Goal: Information Seeking & Learning: Learn about a topic

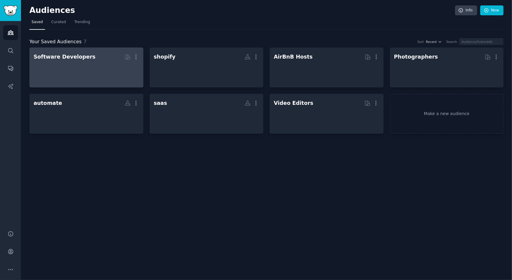
click at [106, 74] on div at bounding box center [87, 72] width 106 height 21
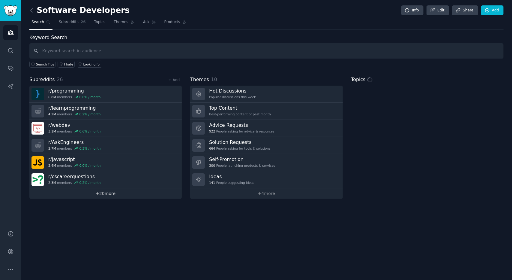
click at [109, 190] on link "+ 20 more" at bounding box center [105, 193] width 152 height 11
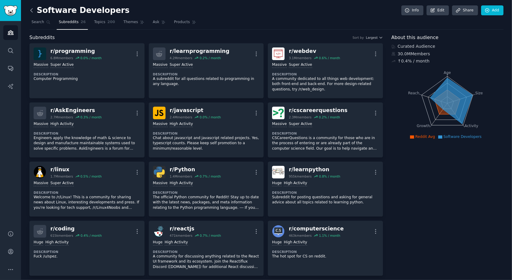
click at [33, 13] on icon at bounding box center [32, 10] width 6 height 6
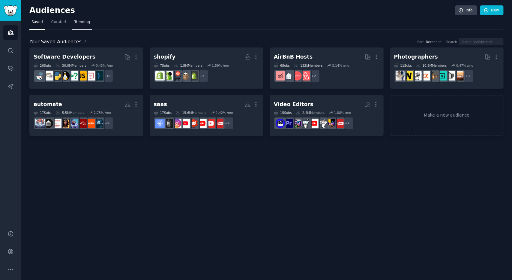
click at [79, 25] on link "Trending" at bounding box center [82, 23] width 20 height 12
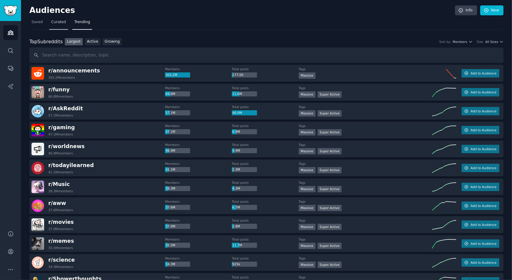
click at [62, 25] on link "Curated" at bounding box center [58, 23] width 19 height 12
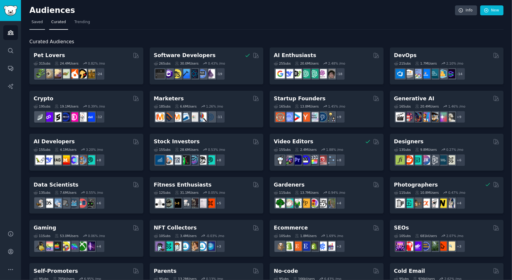
click at [40, 25] on link "Saved" at bounding box center [37, 23] width 16 height 12
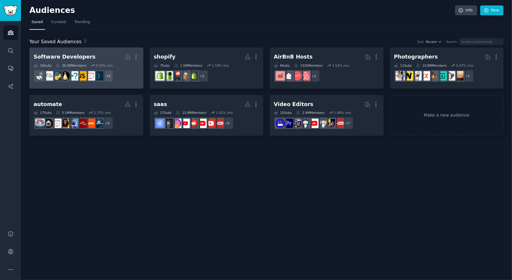
click at [105, 54] on h2 "Software Developers More" at bounding box center [87, 57] width 106 height 11
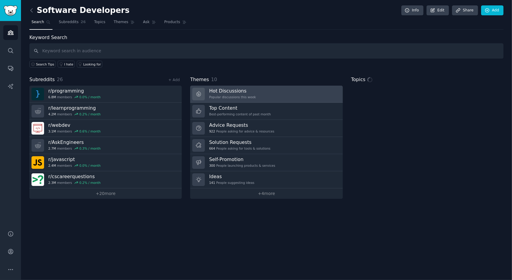
click at [242, 98] on div "Popular discussions this week" at bounding box center [232, 97] width 47 height 4
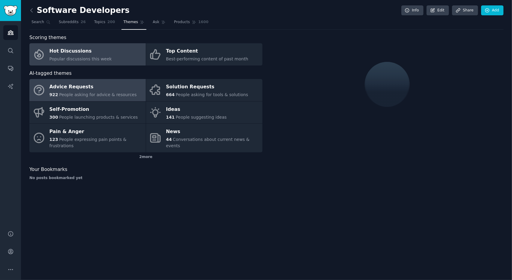
click at [139, 89] on link "Advice Requests 922 People asking for advice & resources" at bounding box center [87, 90] width 116 height 22
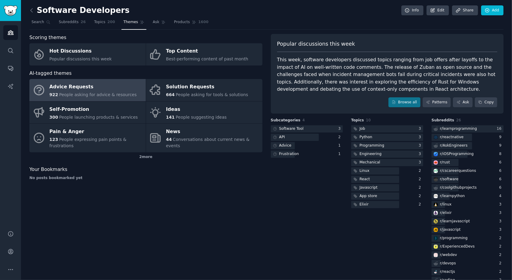
click at [121, 89] on div "Advice Requests" at bounding box center [93, 87] width 87 height 10
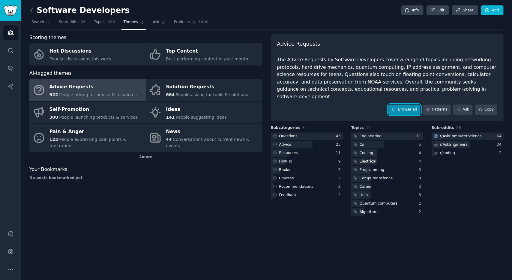
click at [407, 109] on link "Browse all" at bounding box center [405, 109] width 32 height 10
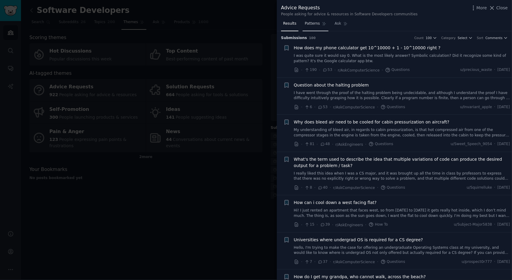
click at [311, 23] on span "Patterns" at bounding box center [312, 23] width 15 height 5
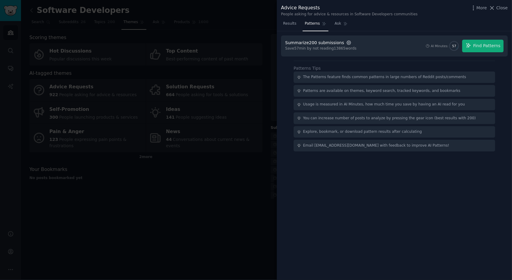
click at [346, 42] on icon "button" at bounding box center [348, 42] width 5 height 5
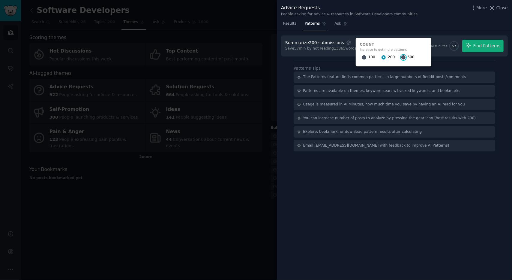
click at [401, 57] on input "500" at bounding box center [403, 57] width 4 height 4
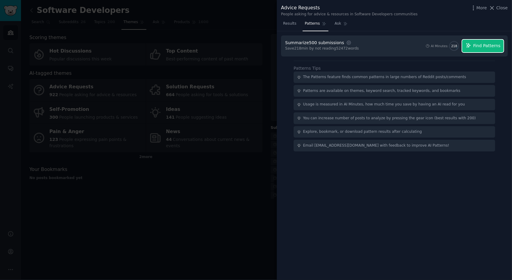
click at [476, 45] on span "Find Patterns" at bounding box center [486, 46] width 27 height 6
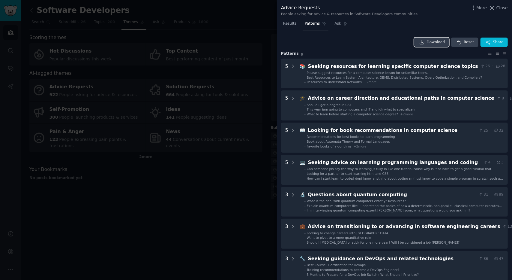
click at [427, 42] on link "Download" at bounding box center [431, 43] width 35 height 10
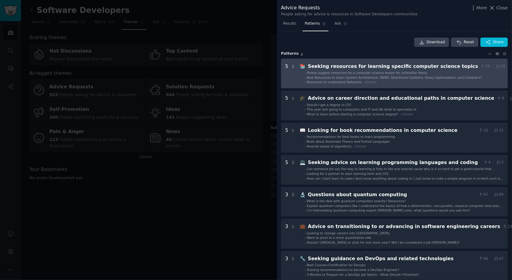
click at [299, 68] on topics "5 📚 Seeking resources for learning specific computer science topics 26 · 28 - P…" at bounding box center [394, 74] width 227 height 30
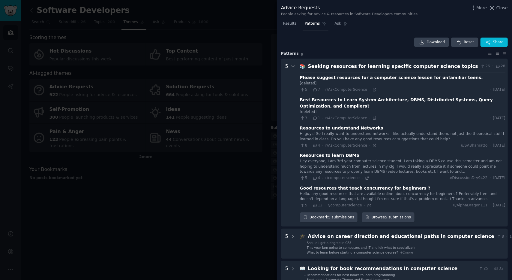
scroll to position [0, 0]
click at [338, 68] on div "Seeking resources for learning specific computer science topics" at bounding box center [393, 66] width 170 height 8
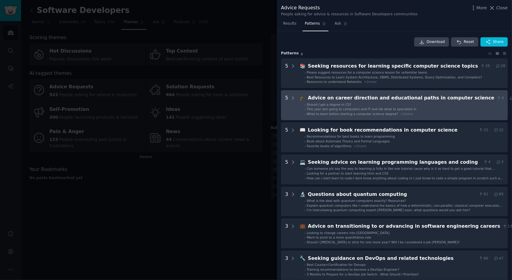
click at [337, 92] on science "5 🎓 Advice on career direction and educational paths in computer science 8 · 12…" at bounding box center [394, 105] width 227 height 30
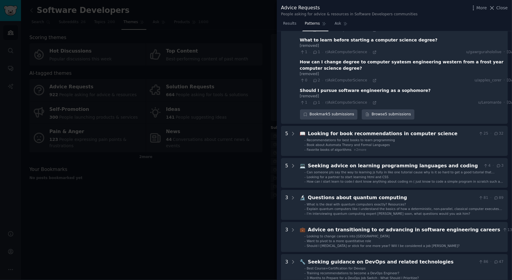
scroll to position [118, 0]
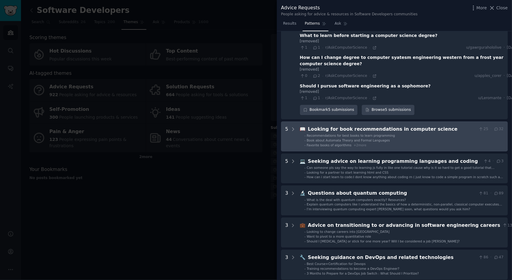
click at [333, 132] on div "Looking for book recommendations in computer science" at bounding box center [392, 129] width 168 height 8
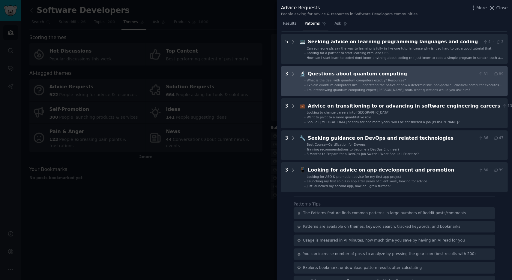
scroll to position [380, 0]
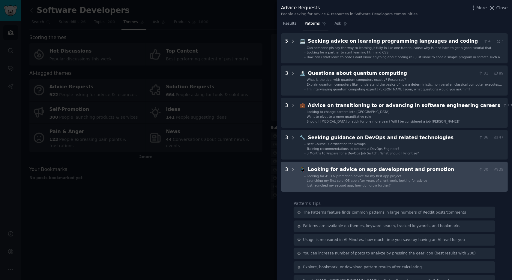
click at [306, 171] on div "📱 Looking for advice on app development and promotion 30 · 39" at bounding box center [402, 170] width 204 height 8
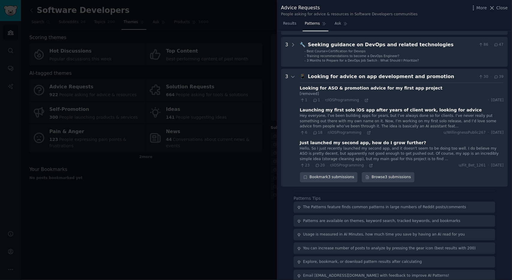
scroll to position [479, 0]
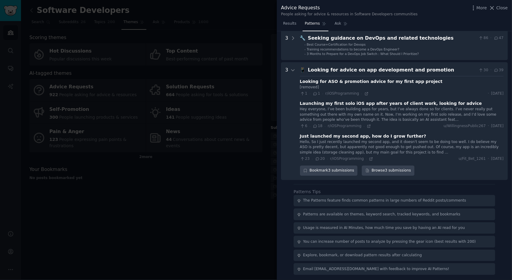
click at [262, 178] on div at bounding box center [256, 140] width 512 height 280
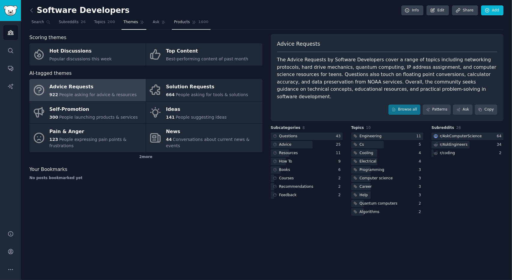
click at [183, 25] on link "Products 1600" at bounding box center [191, 23] width 39 height 12
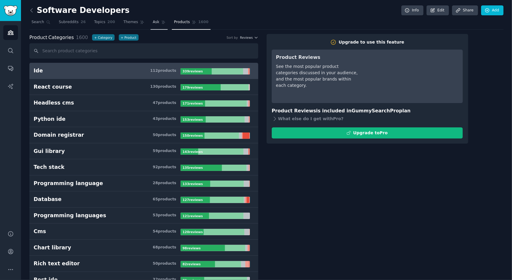
click at [153, 22] on span "Ask" at bounding box center [156, 22] width 7 height 5
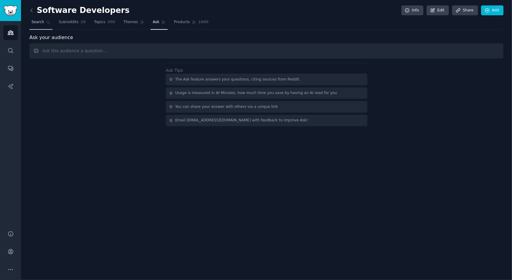
click at [47, 21] on icon at bounding box center [48, 22] width 4 height 4
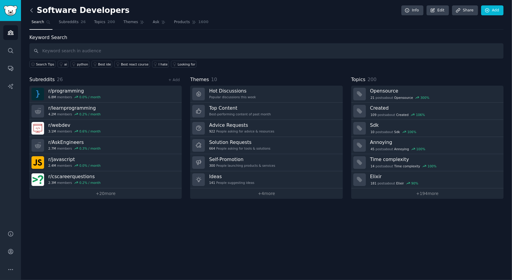
click at [32, 10] on icon at bounding box center [32, 10] width 6 height 6
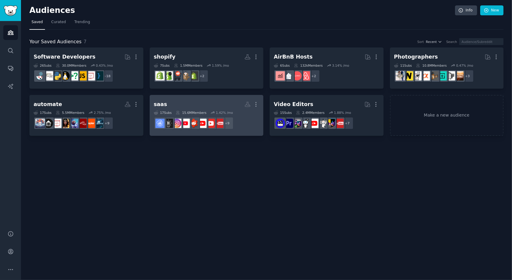
click at [217, 104] on h2 "saas Custom Audience More" at bounding box center [207, 104] width 106 height 11
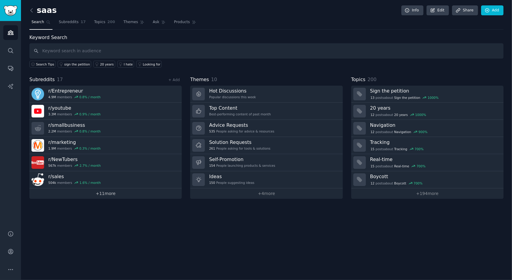
click at [114, 194] on link "+ 11 more" at bounding box center [105, 193] width 152 height 11
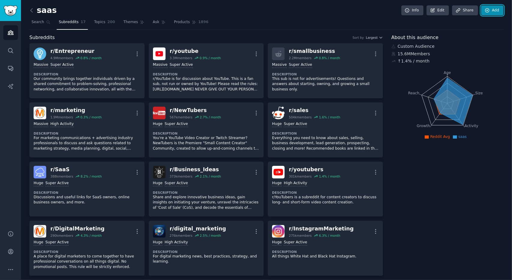
click at [487, 10] on icon at bounding box center [487, 10] width 5 height 5
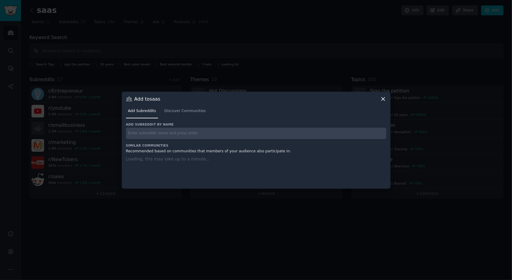
click at [236, 132] on input "text" at bounding box center [256, 134] width 260 height 12
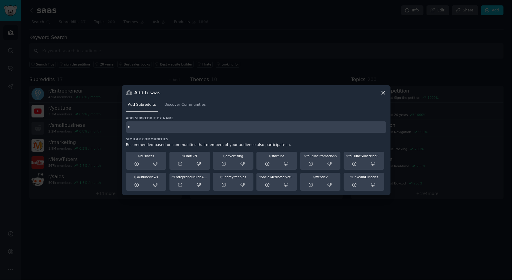
type input "你"
type input "n8n"
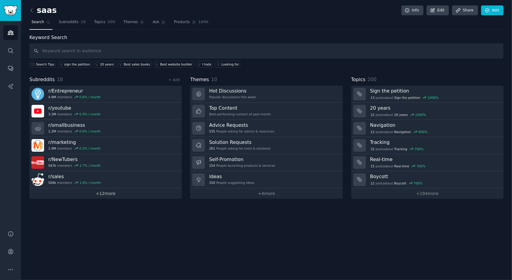
click at [154, 194] on link "+ 12 more" at bounding box center [105, 193] width 152 height 11
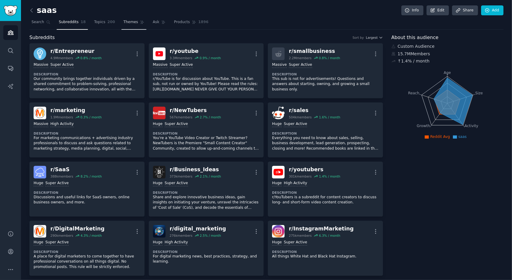
click at [129, 22] on span "Themes" at bounding box center [131, 22] width 15 height 5
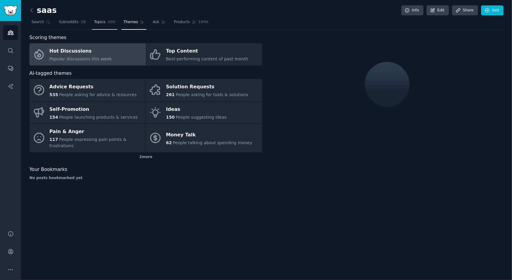
click at [111, 22] on span "200" at bounding box center [111, 22] width 8 height 5
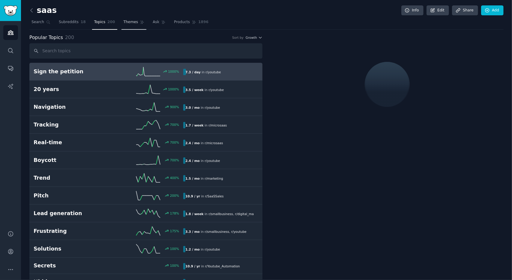
click at [133, 23] on span "Themes" at bounding box center [131, 22] width 15 height 5
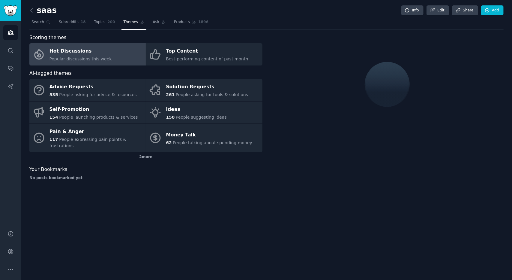
click at [133, 51] on link "Hot Discussions Popular discussions this week" at bounding box center [87, 54] width 116 height 22
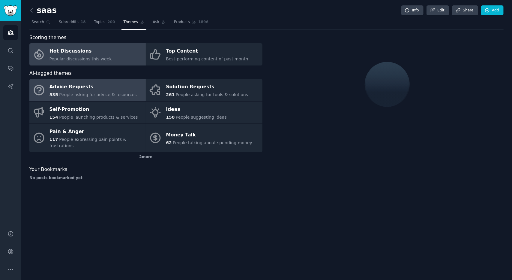
click at [128, 83] on div "Advice Requests" at bounding box center [93, 87] width 87 height 10
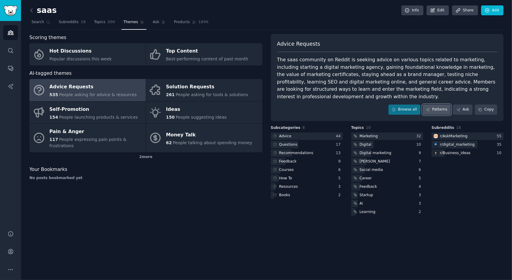
click at [441, 104] on link "Patterns" at bounding box center [437, 109] width 28 height 10
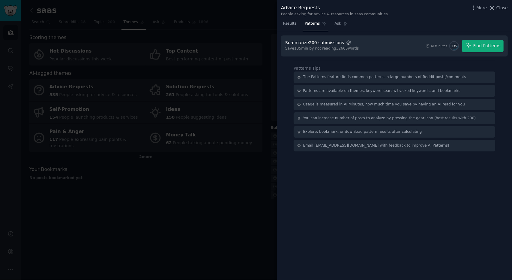
click at [346, 42] on icon "button" at bounding box center [348, 42] width 5 height 5
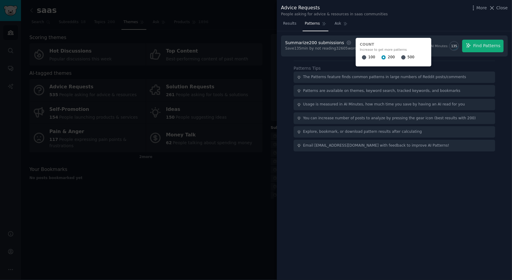
click at [402, 56] on div "500" at bounding box center [407, 58] width 13 height 10
click at [401, 58] on input "500" at bounding box center [403, 57] width 4 height 4
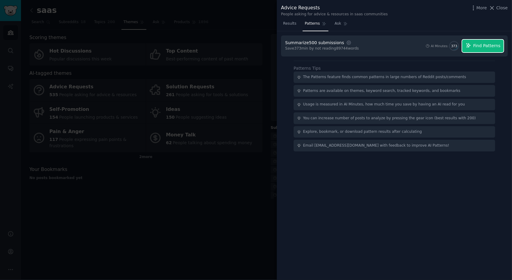
click at [471, 41] on button "Find Patterns" at bounding box center [482, 46] width 41 height 13
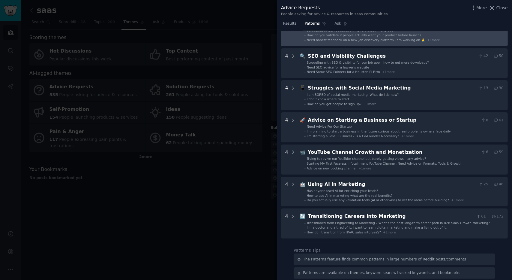
scroll to position [139, 0]
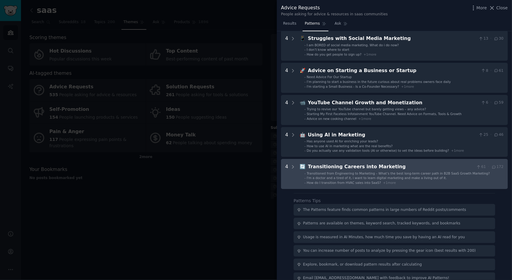
click at [368, 179] on span "I'm a doctor and a tired of it, i want to learn digital marketing and make a li…" at bounding box center [377, 178] width 140 height 4
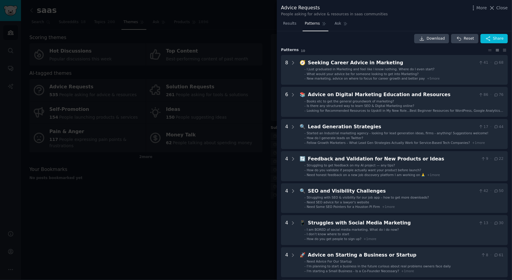
scroll to position [0, 0]
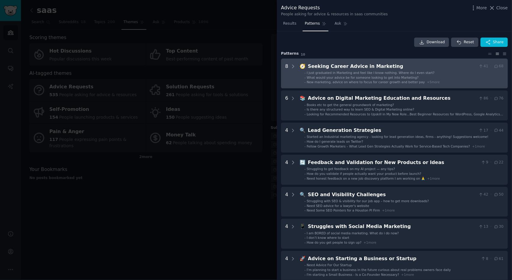
click at [385, 77] on span "What would your advice be for someone looking to get into Marketing?" at bounding box center [363, 78] width 112 height 4
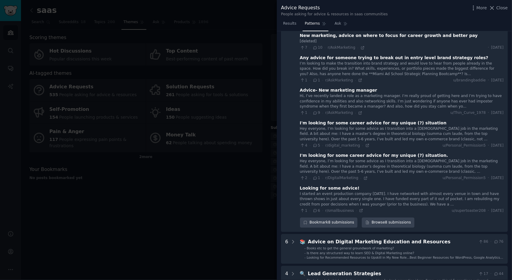
scroll to position [108, 0]
click at [238, 178] on div at bounding box center [256, 140] width 512 height 280
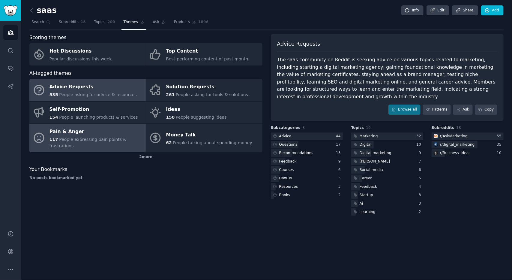
click at [119, 144] on div "117 People expressing pain points & frustrations" at bounding box center [96, 142] width 93 height 13
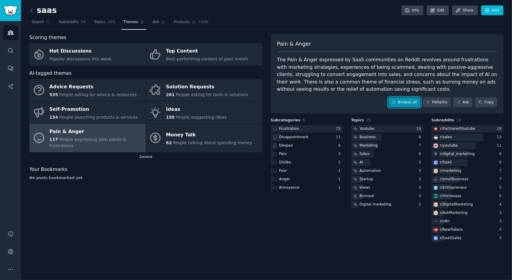
click at [398, 98] on link "Browse all" at bounding box center [405, 102] width 32 height 10
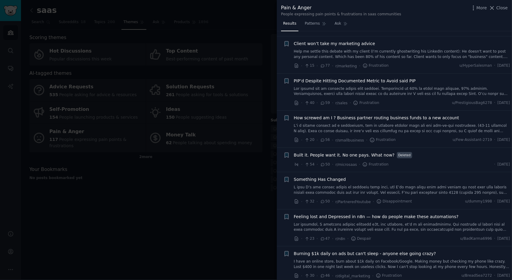
scroll to position [215, 0]
click at [255, 202] on div at bounding box center [256, 140] width 512 height 280
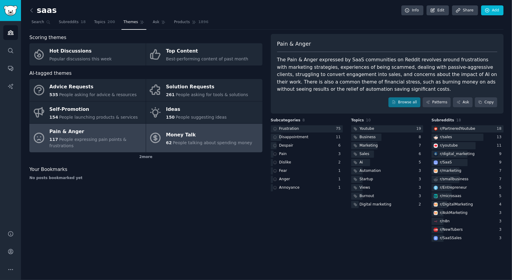
click at [235, 138] on div "Money Talk" at bounding box center [209, 135] width 86 height 10
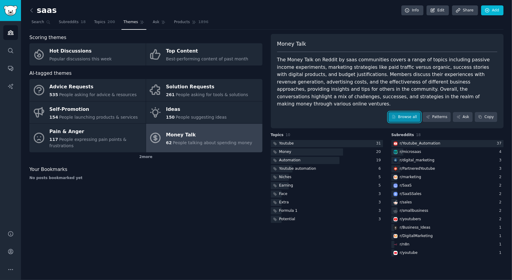
click at [409, 113] on link "Browse all" at bounding box center [405, 117] width 32 height 10
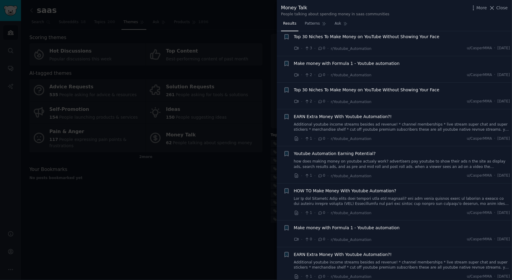
scroll to position [1283, 0]
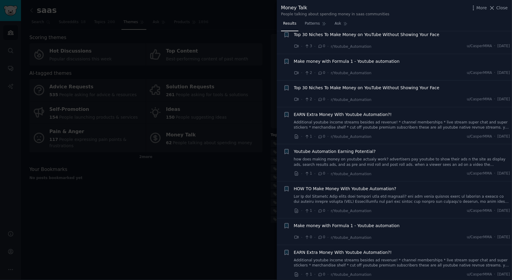
click at [208, 191] on div at bounding box center [256, 140] width 512 height 280
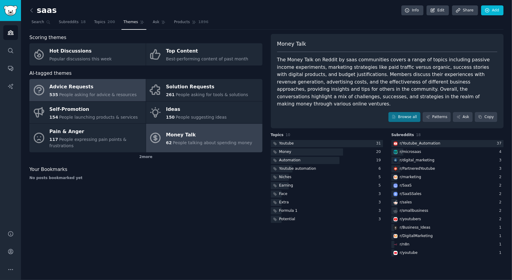
click at [117, 95] on span "People asking for advice & resources" at bounding box center [97, 94] width 77 height 5
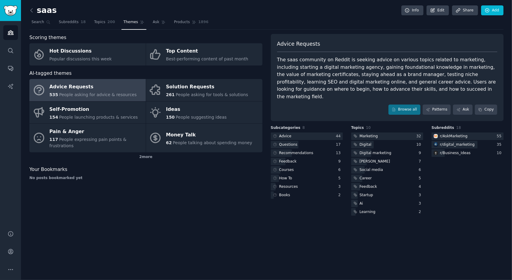
click at [409, 107] on div "Advice Requests The saas community on Reddit is seeking advice on various topic…" at bounding box center [387, 77] width 233 height 87
click at [427, 104] on link "Patterns" at bounding box center [437, 109] width 28 height 10
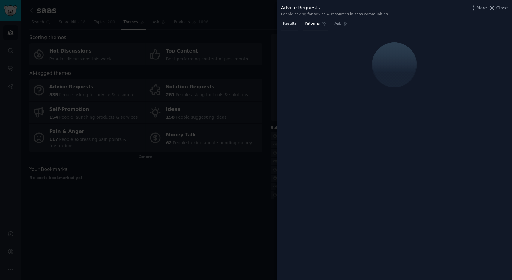
click at [292, 23] on span "Results" at bounding box center [289, 23] width 13 height 5
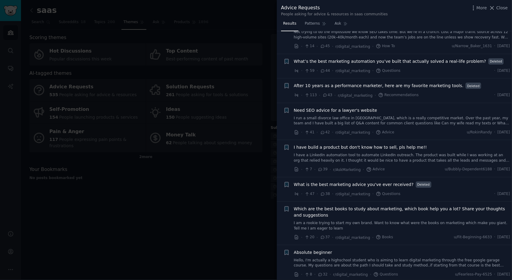
scroll to position [156, 0]
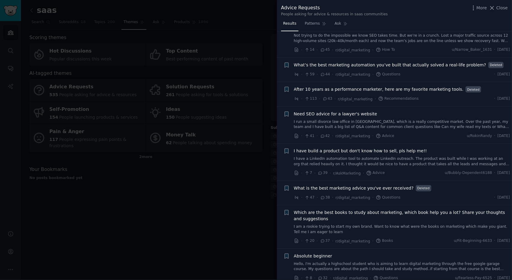
click at [369, 112] on span "Need SEO advice for a lawyer's website" at bounding box center [335, 114] width 83 height 6
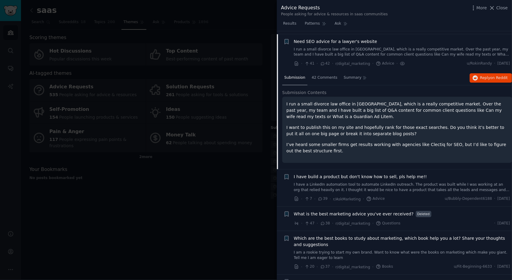
scroll to position [230, 0]
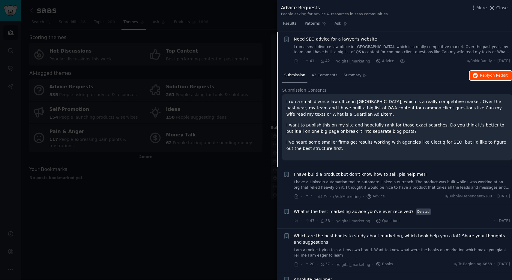
click at [481, 77] on button "Reply on Reddit" at bounding box center [491, 76] width 42 height 10
click at [356, 105] on p "I run a small divorce law office in [GEOGRAPHIC_DATA], which is a really compet…" at bounding box center [397, 107] width 221 height 19
click at [357, 117] on div "I run a small divorce law office in [GEOGRAPHIC_DATA], which is a really compet…" at bounding box center [397, 124] width 221 height 53
click at [348, 115] on p "I run a small divorce law office in [GEOGRAPHIC_DATA], which is a really compet…" at bounding box center [397, 107] width 221 height 19
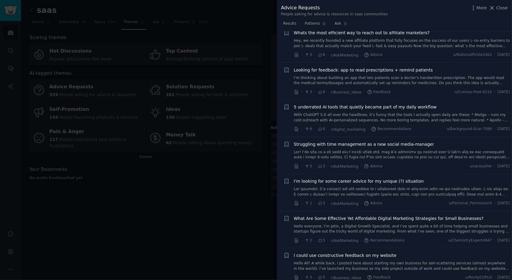
scroll to position [2305, 0]
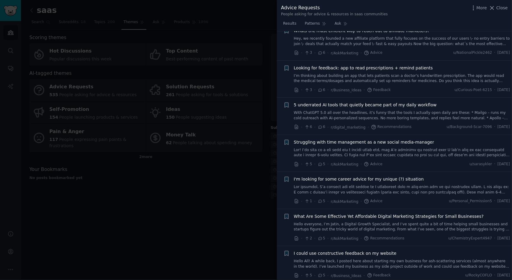
click at [227, 178] on div at bounding box center [256, 140] width 512 height 280
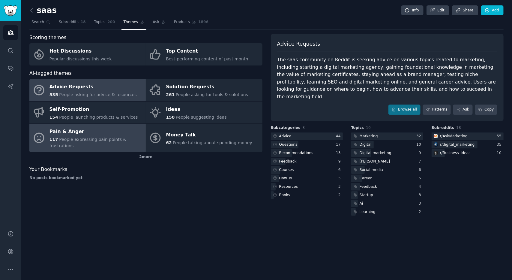
click at [115, 133] on div "Pain & Anger" at bounding box center [96, 132] width 93 height 10
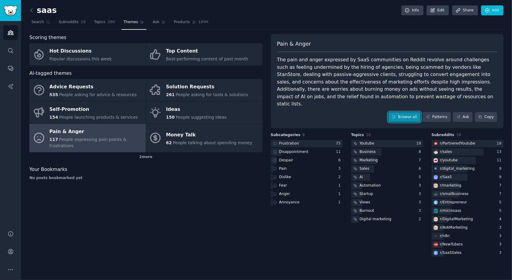
click at [410, 112] on link "Browse all" at bounding box center [405, 117] width 32 height 10
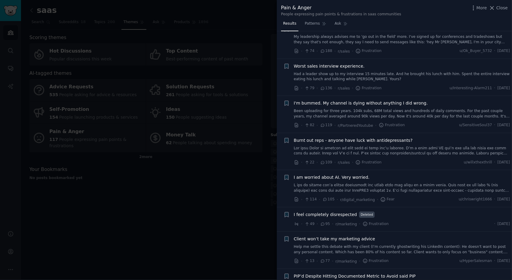
scroll to position [20, 0]
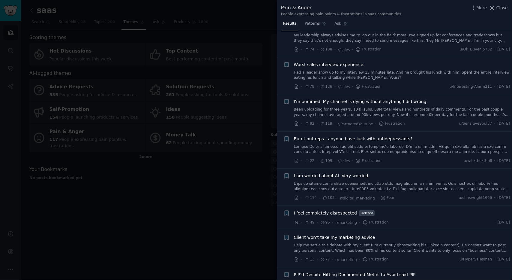
click at [149, 217] on div at bounding box center [256, 140] width 512 height 280
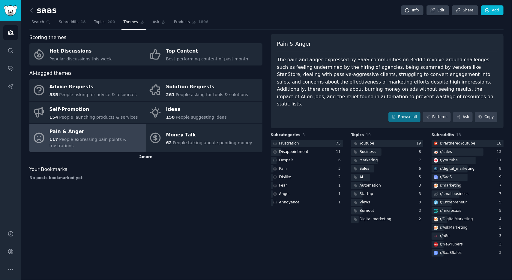
click at [149, 157] on div "2 more" at bounding box center [145, 157] width 233 height 10
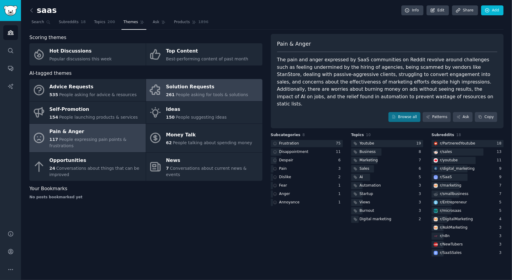
click at [202, 99] on link "Solution Requests 261 People asking for tools & solutions" at bounding box center [204, 90] width 116 height 22
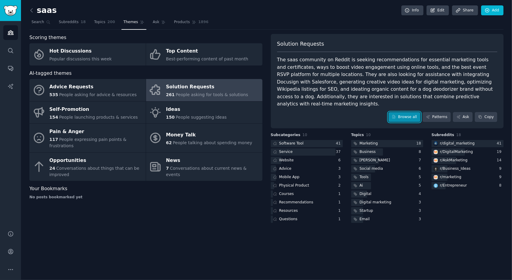
click at [407, 114] on link "Browse all" at bounding box center [405, 117] width 32 height 10
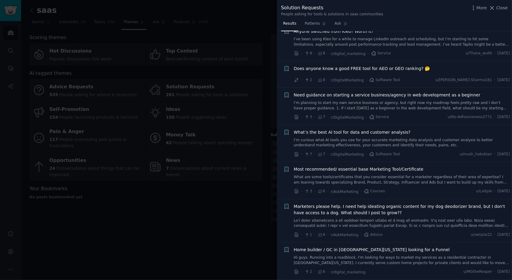
scroll to position [1519, 0]
